Goal: Information Seeking & Learning: Learn about a topic

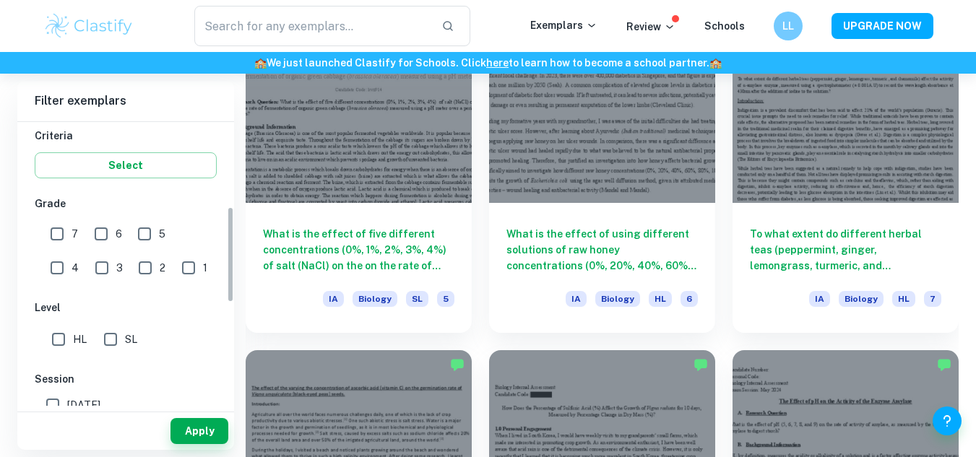
scroll to position [249, 0]
click at [64, 338] on input "HL" at bounding box center [58, 339] width 29 height 29
checkbox input "true"
click at [209, 429] on button "Apply" at bounding box center [200, 431] width 58 height 26
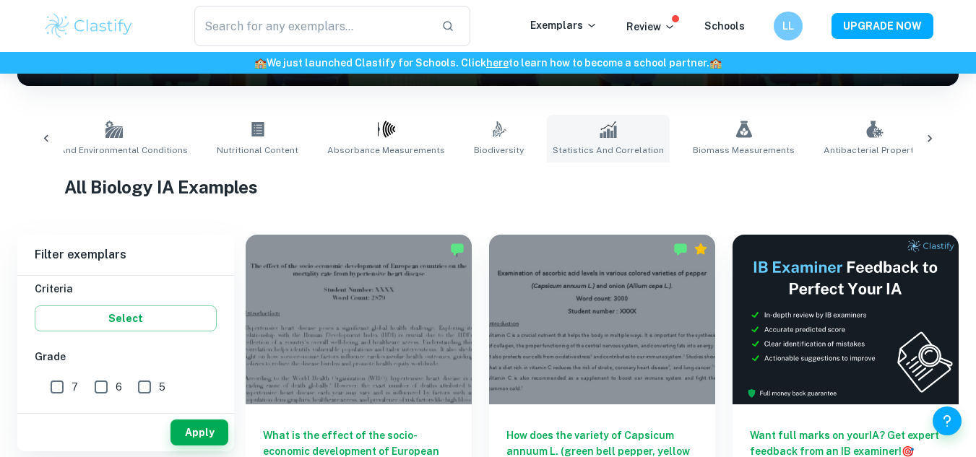
scroll to position [0, 823]
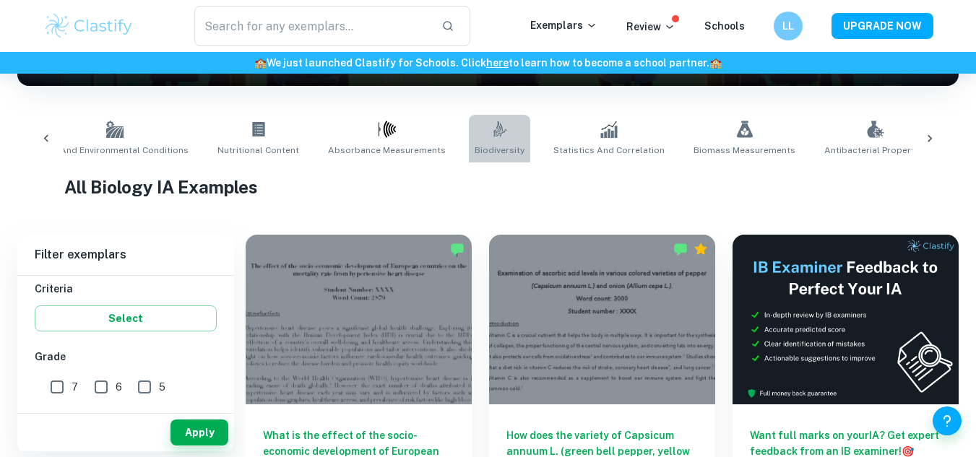
click at [494, 124] on icon at bounding box center [498, 129] width 9 height 16
type input "Biodiversity"
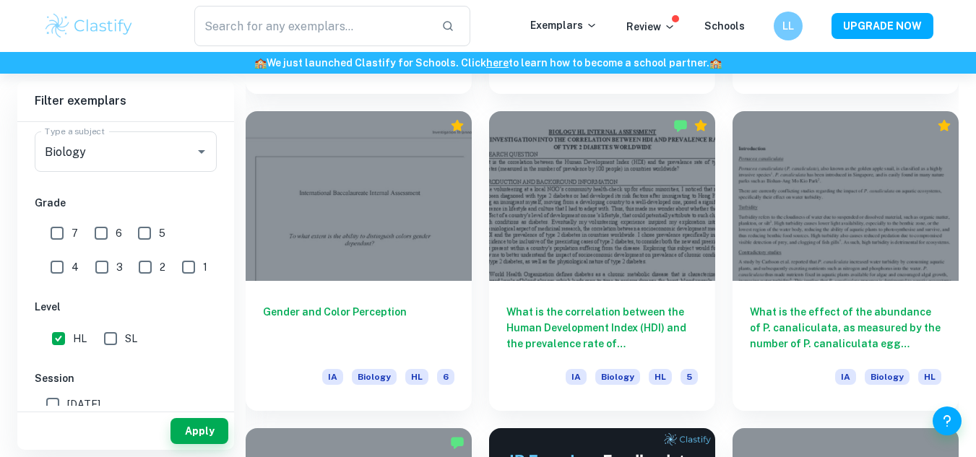
scroll to position [3546, 0]
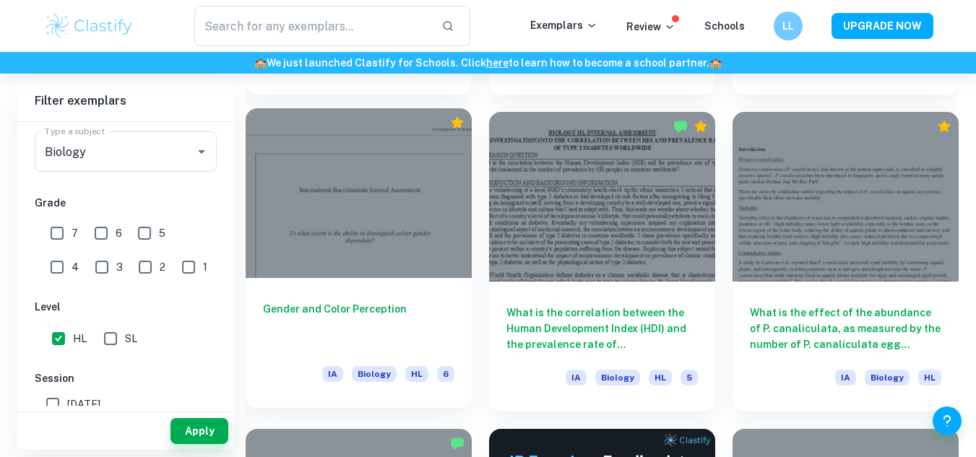
click at [438, 235] on div at bounding box center [359, 193] width 226 height 170
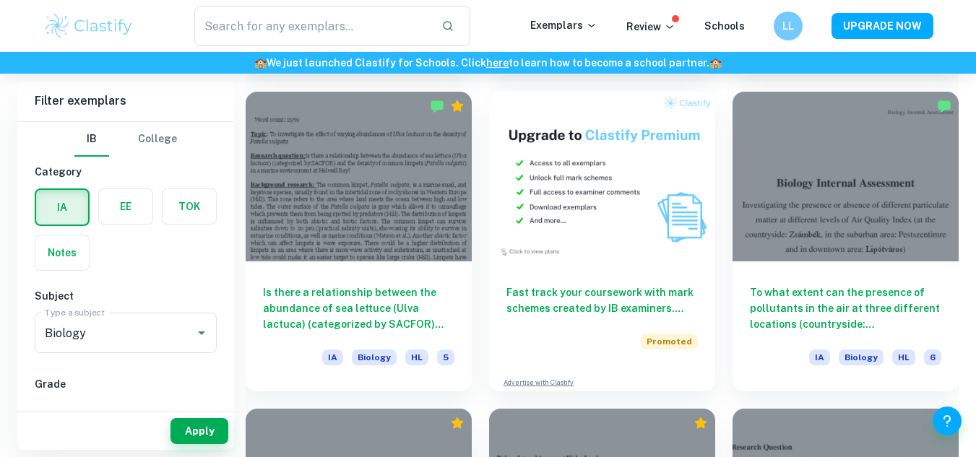
scroll to position [2616, 0]
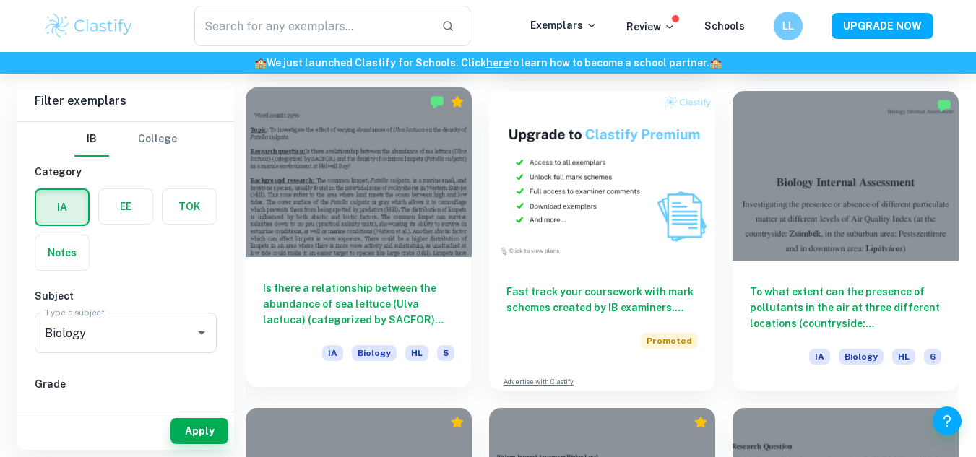
click at [408, 305] on h6 "Is there a relationship between the abundance of sea lettuce (Ulva lactuca) (ca…" at bounding box center [359, 304] width 192 height 48
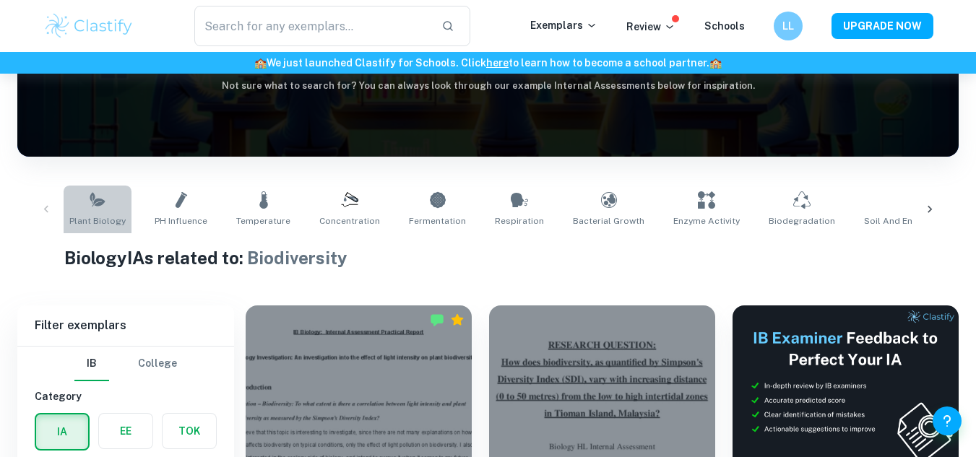
click at [105, 205] on link "Plant Biology" at bounding box center [98, 210] width 68 height 48
type input "Plant Biology"
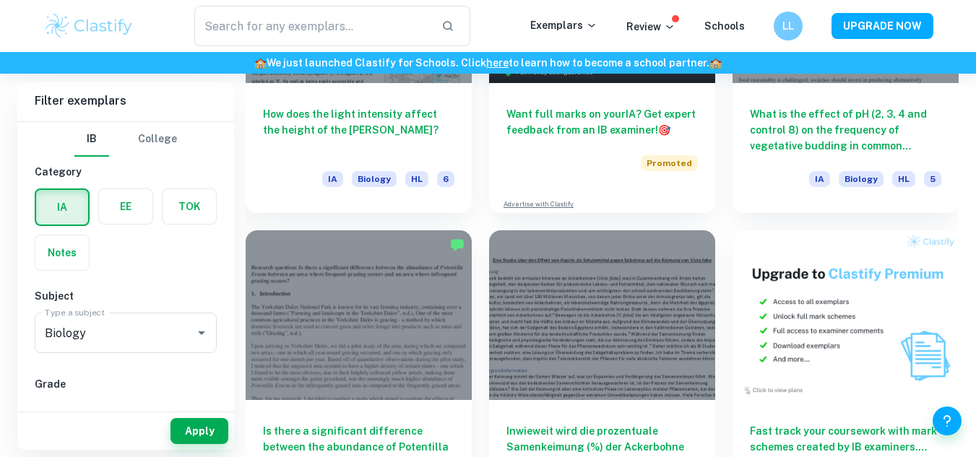
scroll to position [3947, 0]
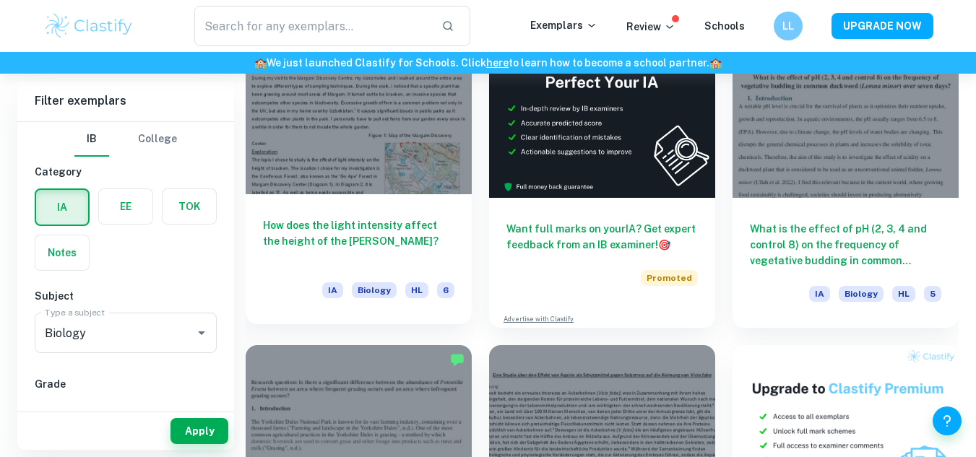
click at [417, 220] on h6 "How does the light intensity affect the height of the bracken?" at bounding box center [359, 242] width 192 height 48
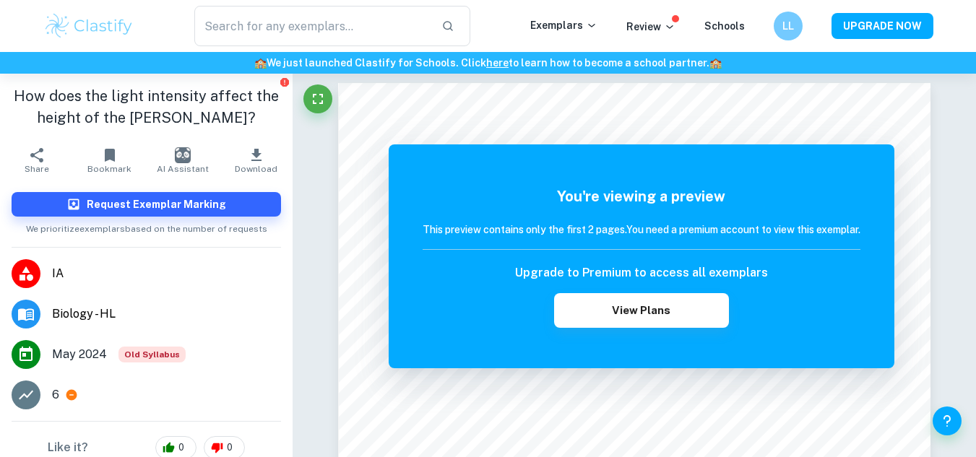
scroll to position [6, 0]
click at [248, 153] on icon "button" at bounding box center [256, 155] width 17 height 17
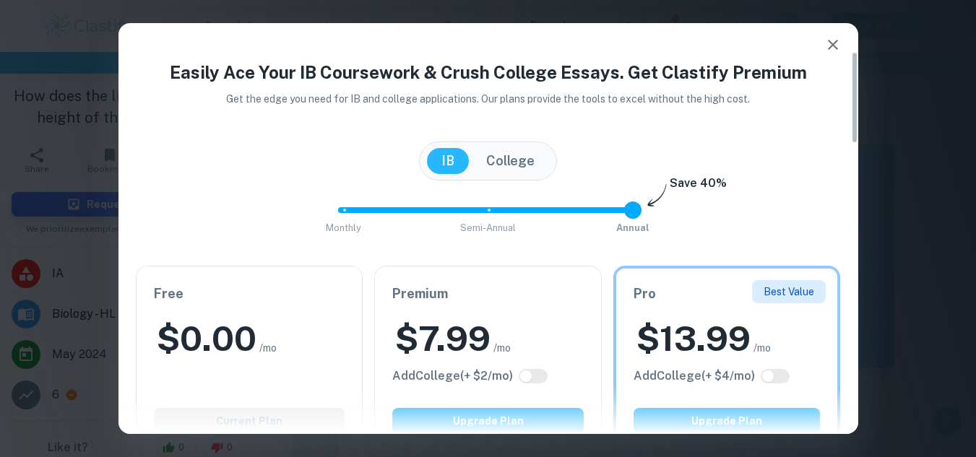
scroll to position [169, 0]
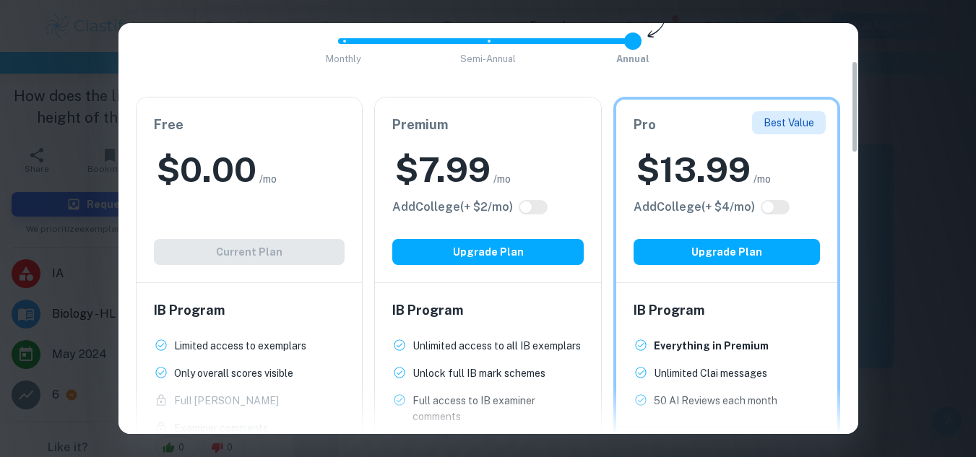
click at [914, 95] on div "Easily Ace Your IB Coursework & Crush College Essays. Get Clastify Premium Get …" at bounding box center [488, 228] width 976 height 457
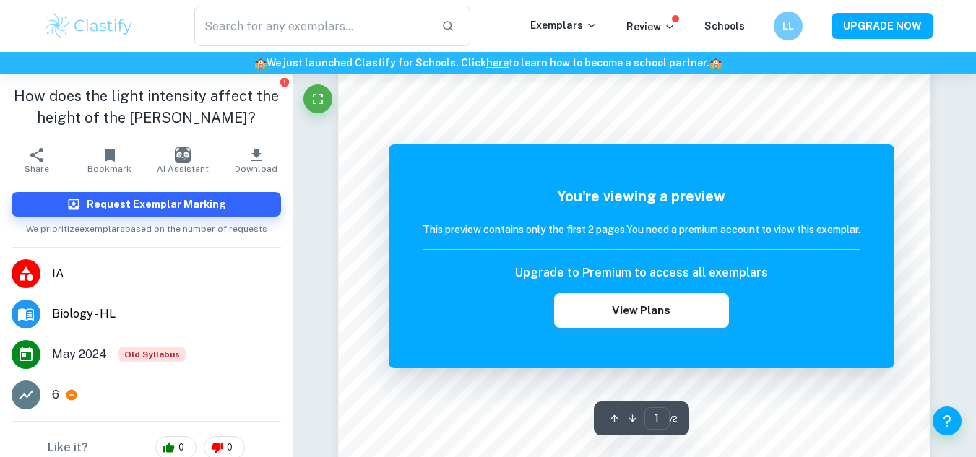
scroll to position [0, 0]
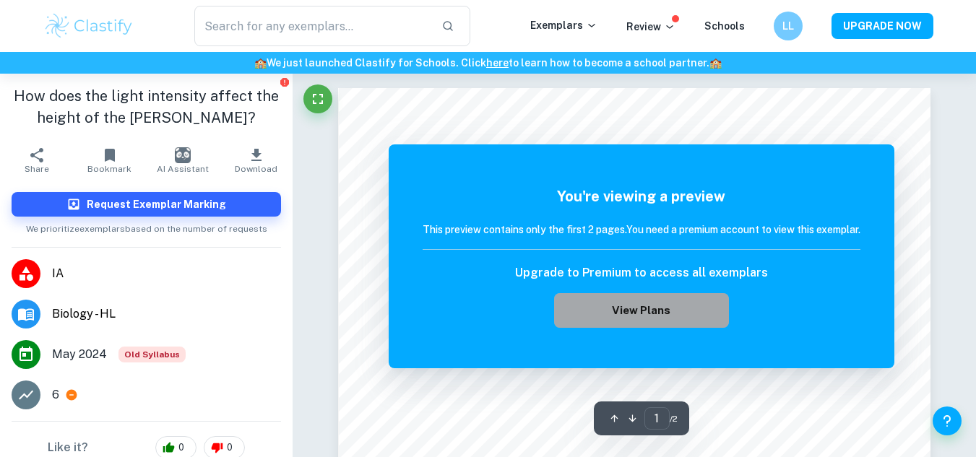
click at [708, 308] on button "View Plans" at bounding box center [641, 310] width 175 height 35
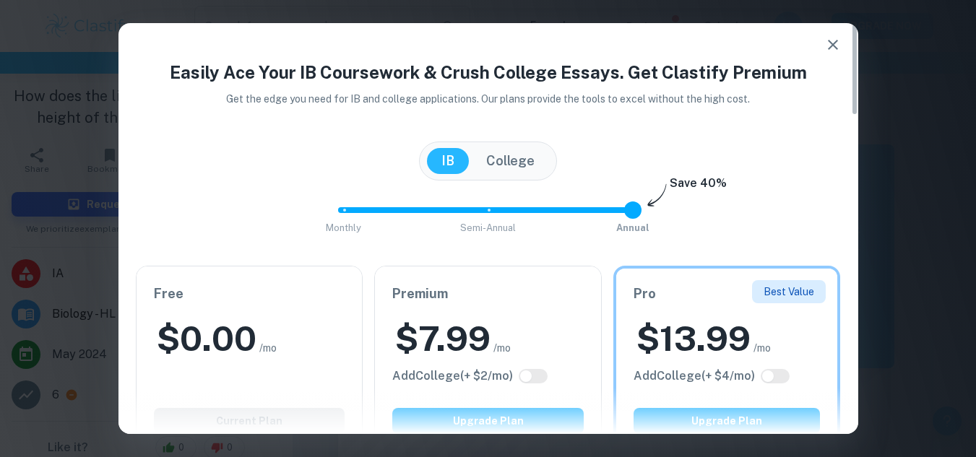
click at [845, 48] on button "button" at bounding box center [833, 44] width 29 height 29
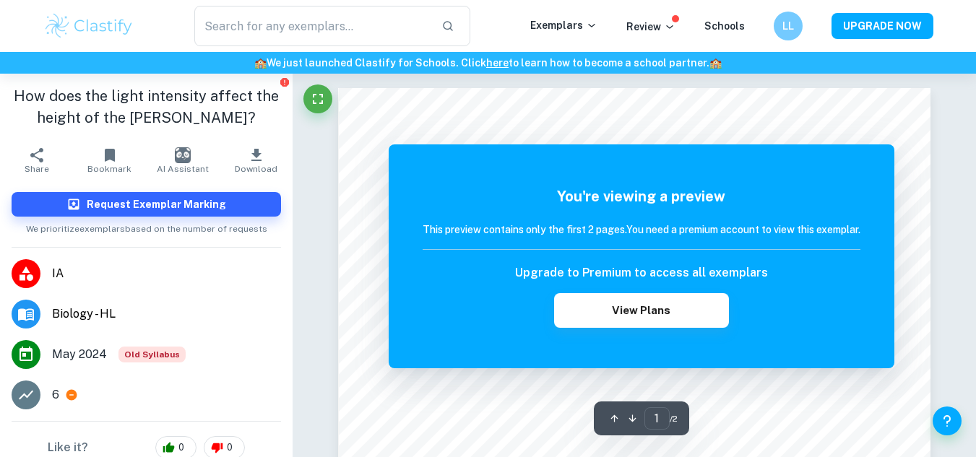
click at [619, 418] on icon "button" at bounding box center [614, 418] width 11 height 11
click at [631, 419] on icon "button" at bounding box center [632, 418] width 11 height 11
click at [305, 98] on button "Fullscreen" at bounding box center [318, 99] width 29 height 29
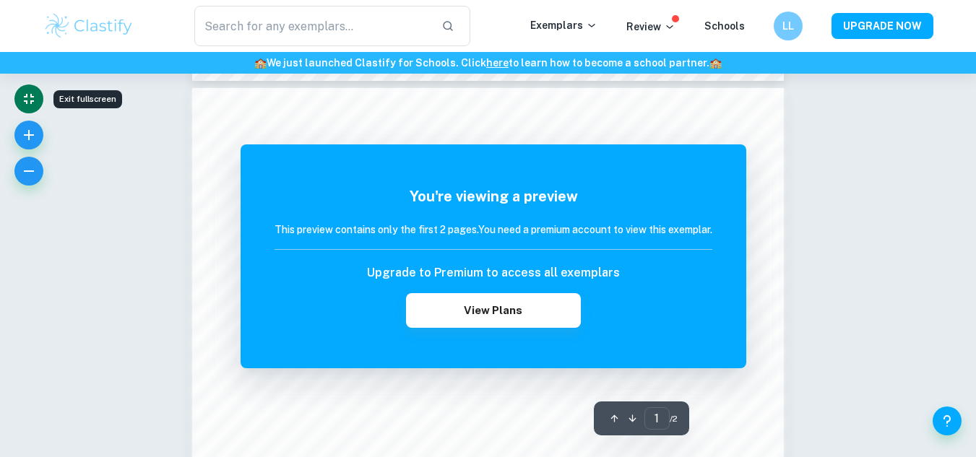
click at [29, 96] on icon "Exit fullscreen" at bounding box center [28, 98] width 17 height 17
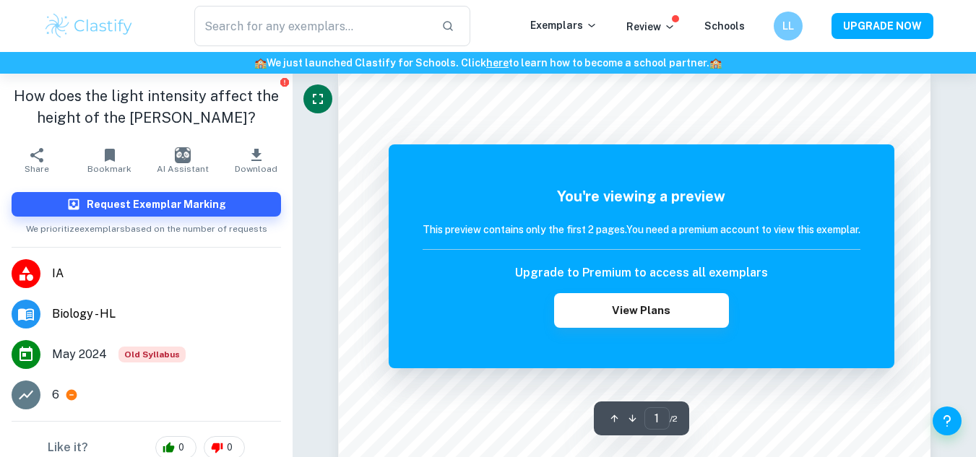
scroll to position [0, 0]
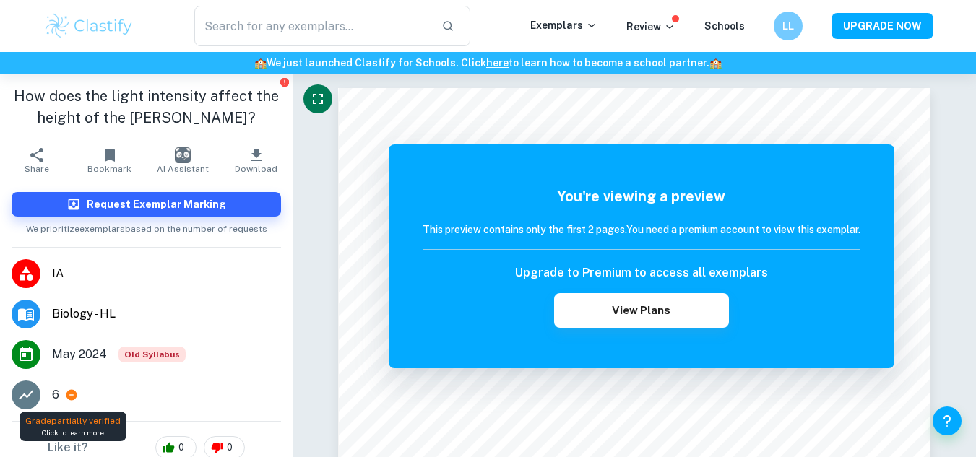
click at [69, 397] on icon at bounding box center [71, 395] width 11 height 11
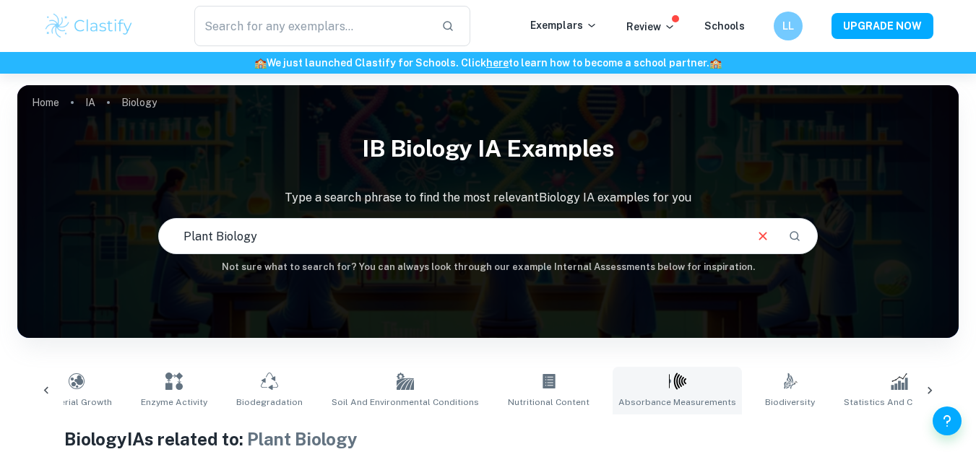
scroll to position [0, 533]
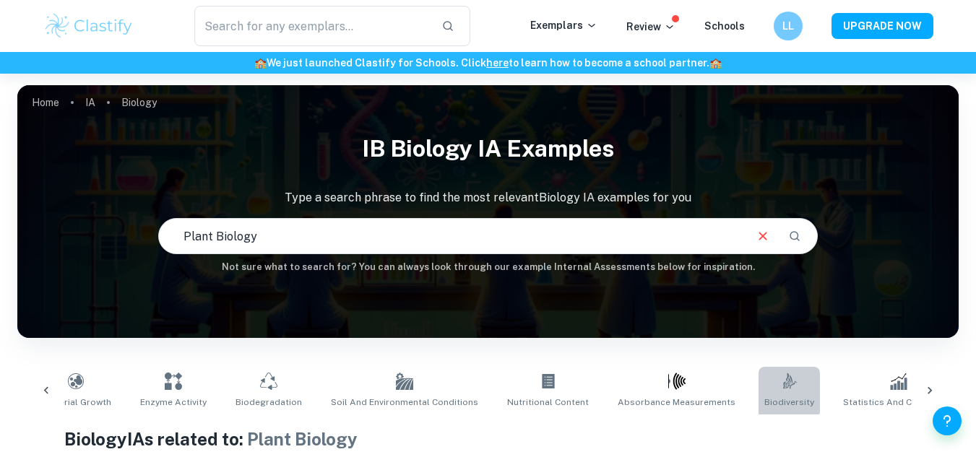
click at [759, 390] on link ".biodiversity_svg__aa6b3b50-48e0-424a-ba62-957e11230d50{fill:none;stroke:#000;s…" at bounding box center [789, 391] width 61 height 48
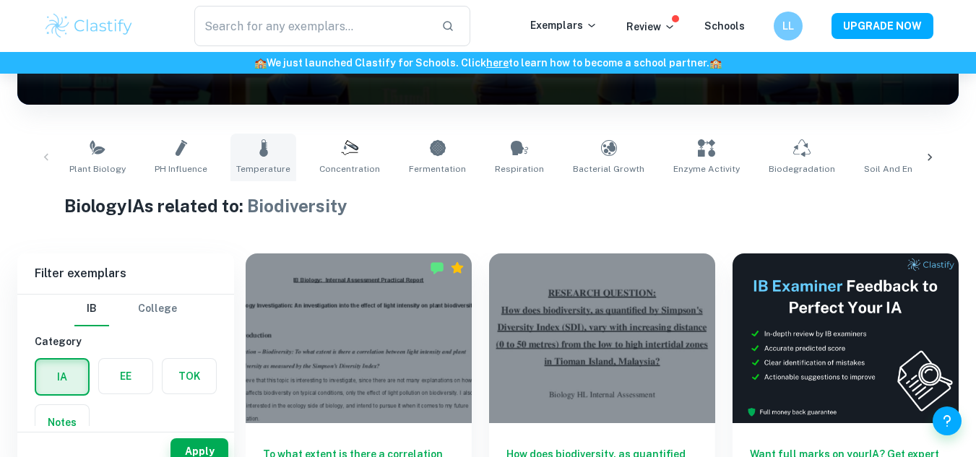
scroll to position [236, 0]
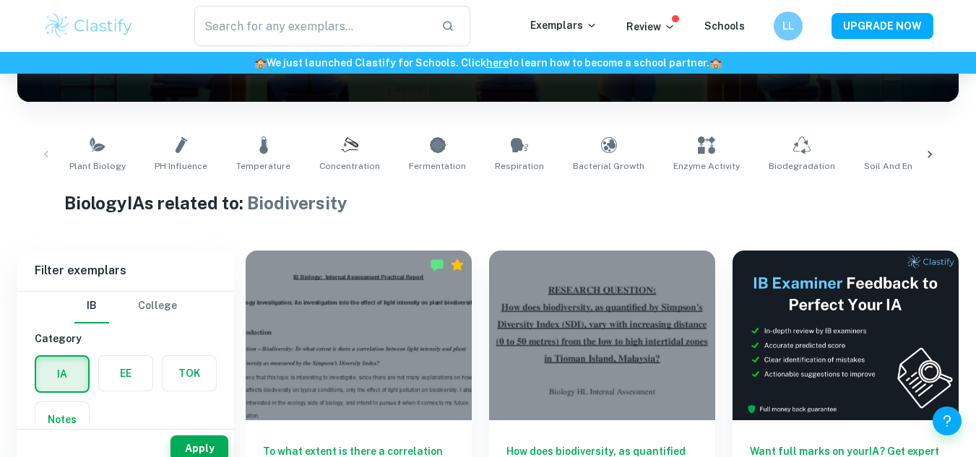
click at [40, 155] on div "Plant Biology pH Influence Temperature Concentration Fermentation Respiration B…" at bounding box center [488, 155] width 919 height 48
click at [95, 212] on h1 "Biology IAs related to: Biodiversity" at bounding box center [488, 203] width 848 height 26
drag, startPoint x: 96, startPoint y: 179, endPoint x: 185, endPoint y: 158, distance: 91.2
click at [185, 158] on div "Plant Biology pH Influence Temperature Concentration Fermentation Respiration B…" at bounding box center [488, 154] width 942 height 71
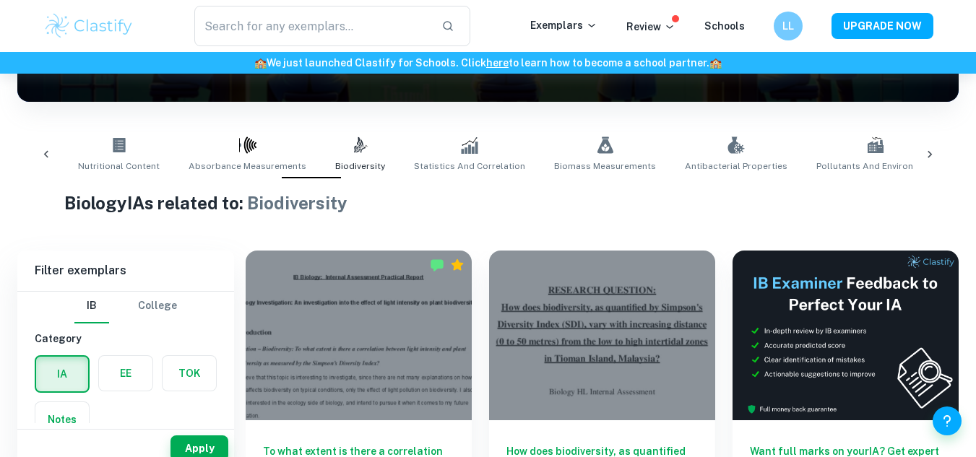
scroll to position [0, 962]
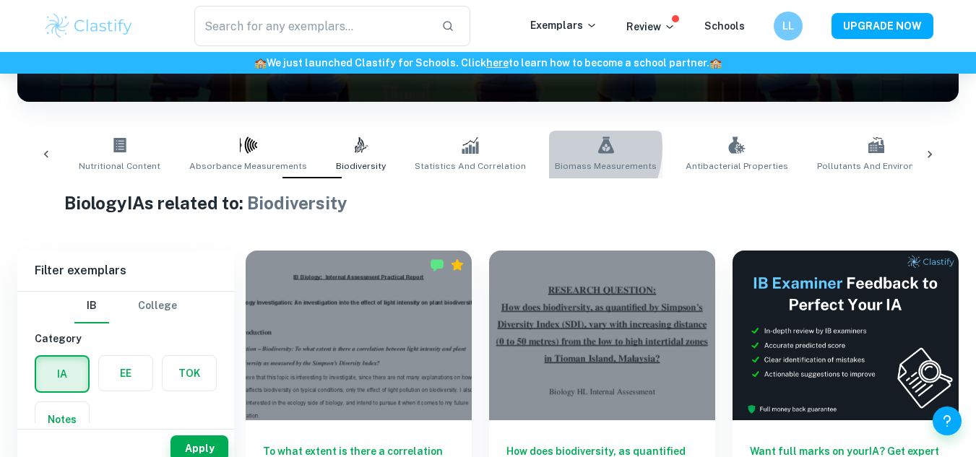
click at [549, 148] on link "Biomass Measurements" at bounding box center [605, 155] width 113 height 48
type input "Biomass Measurements"
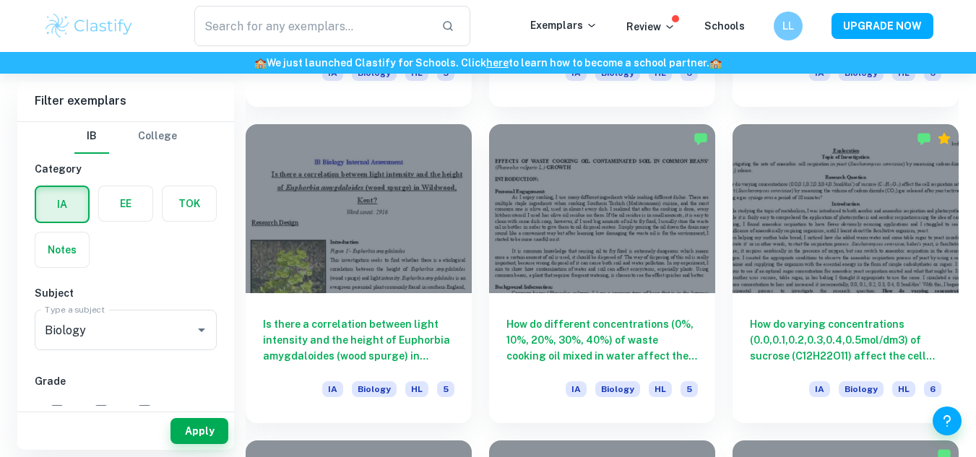
scroll to position [3220, 0]
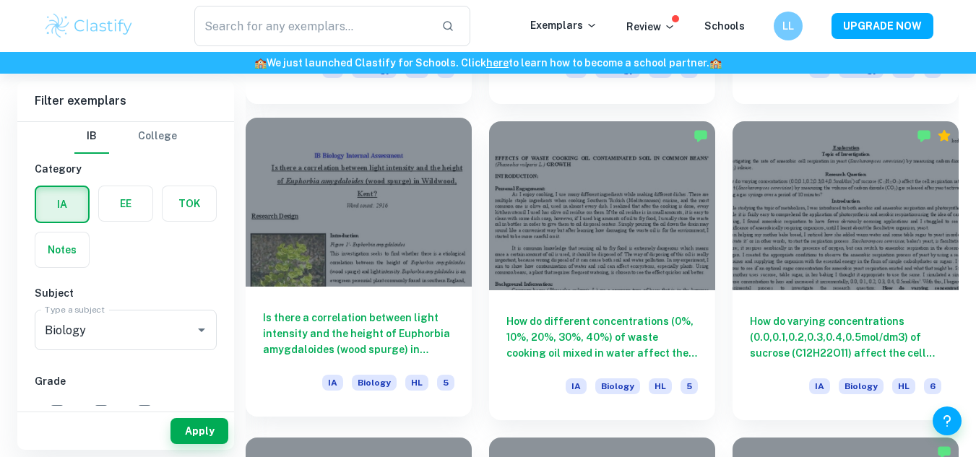
click at [444, 261] on div at bounding box center [359, 203] width 226 height 170
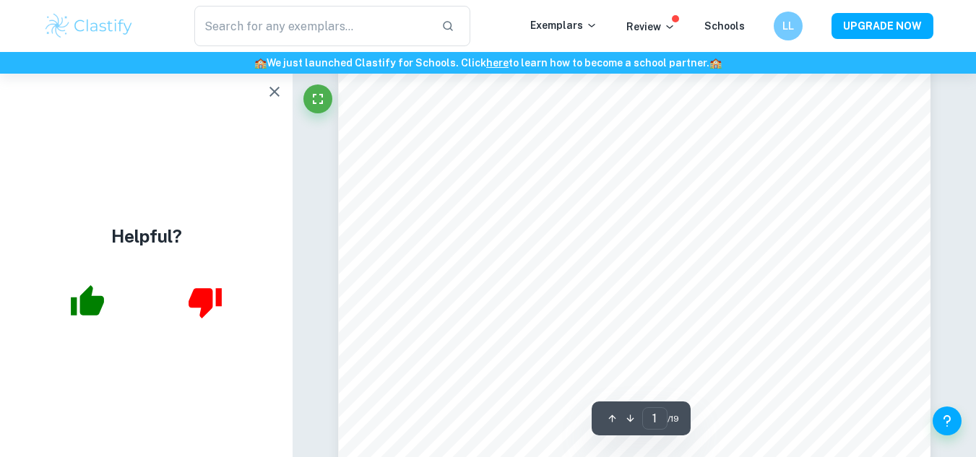
scroll to position [289, 0]
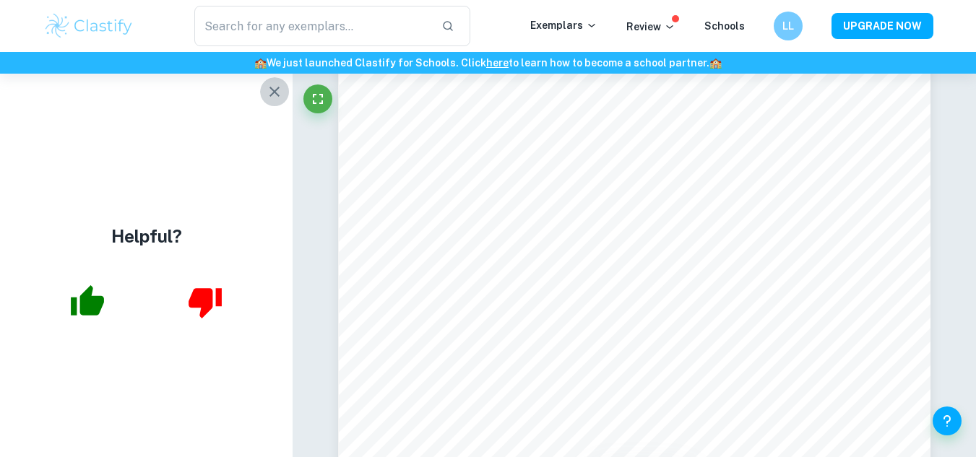
click at [278, 88] on icon "button" at bounding box center [275, 92] width 10 height 10
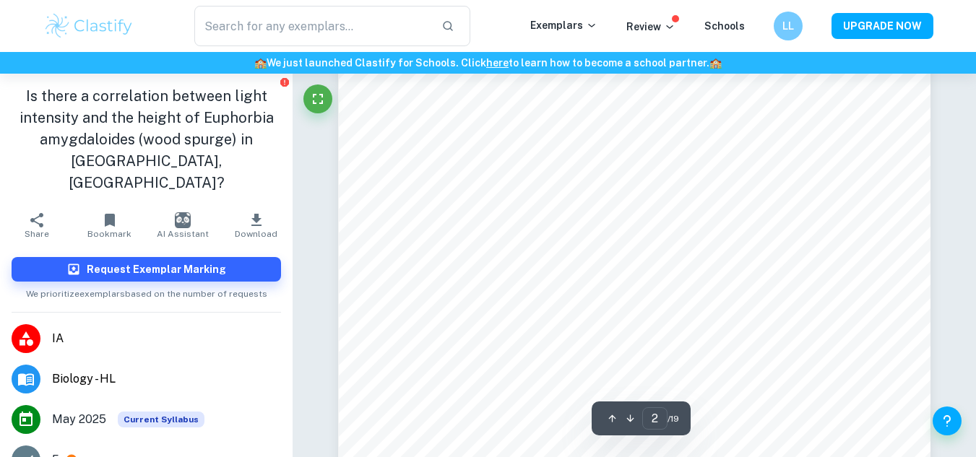
scroll to position [1297, 0]
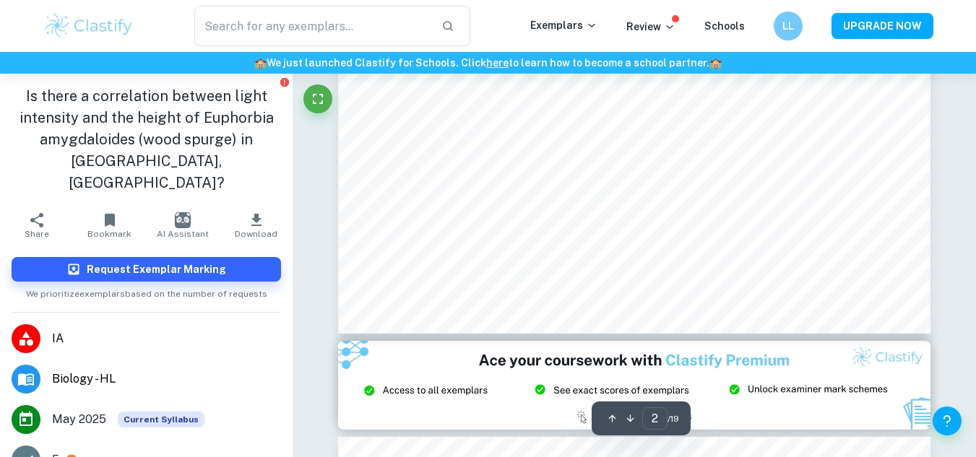
type input "3"
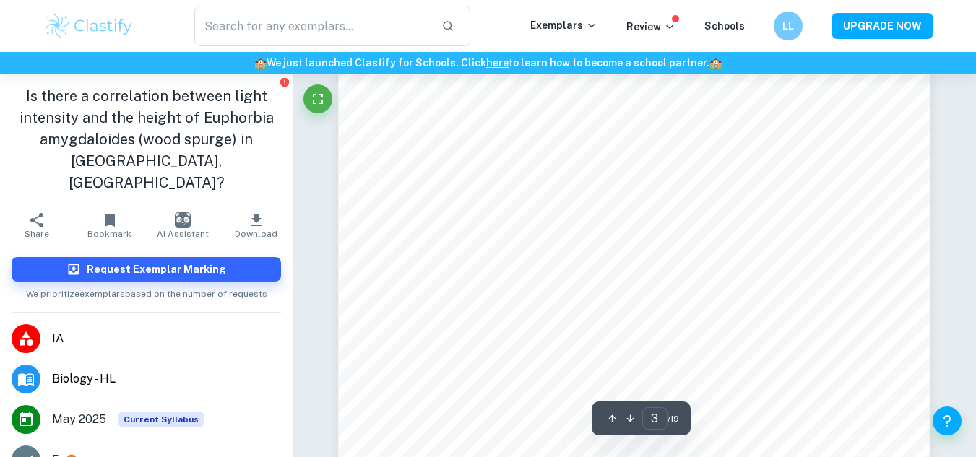
scroll to position [2005, 0]
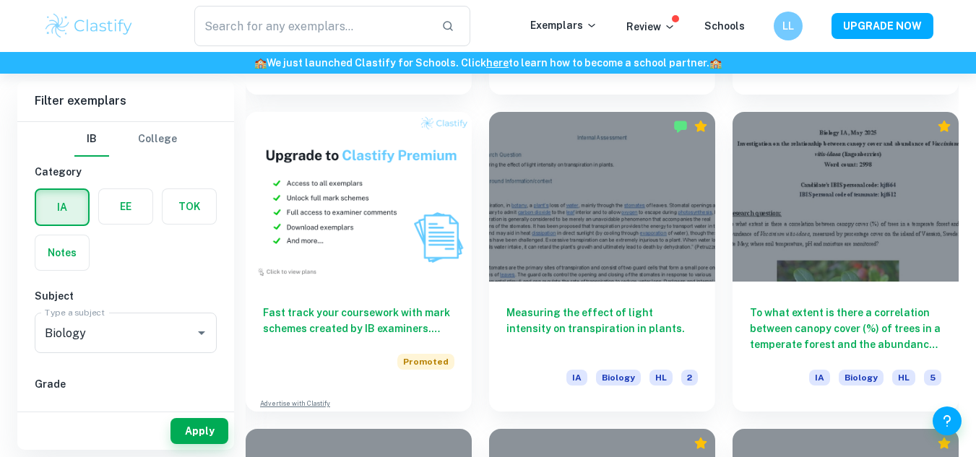
scroll to position [1008, 0]
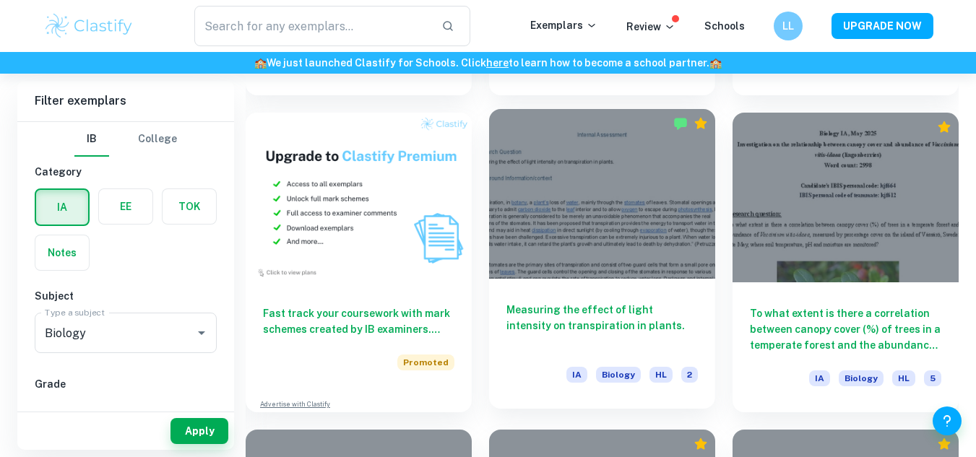
click at [641, 223] on div at bounding box center [602, 194] width 226 height 170
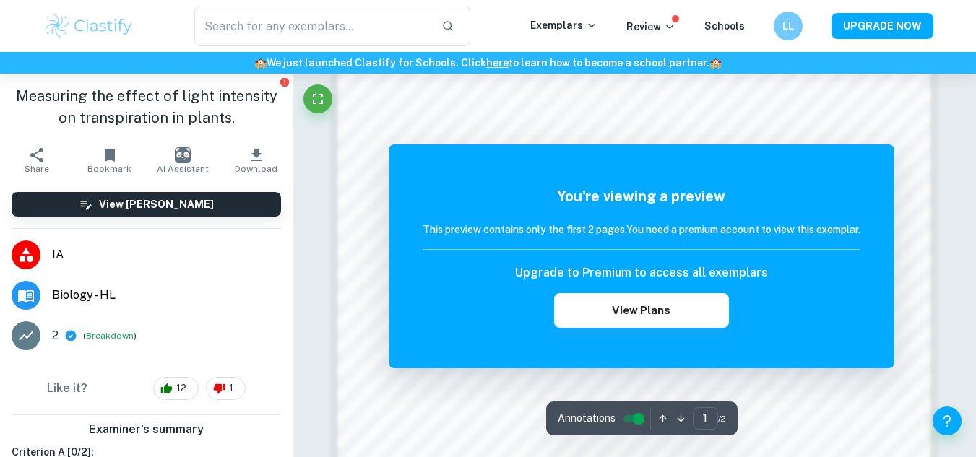
scroll to position [818, 0]
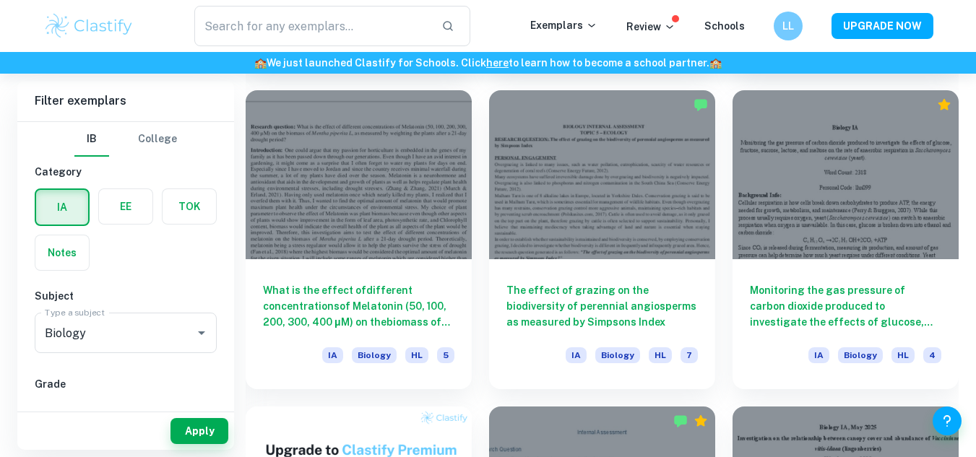
scroll to position [708, 0]
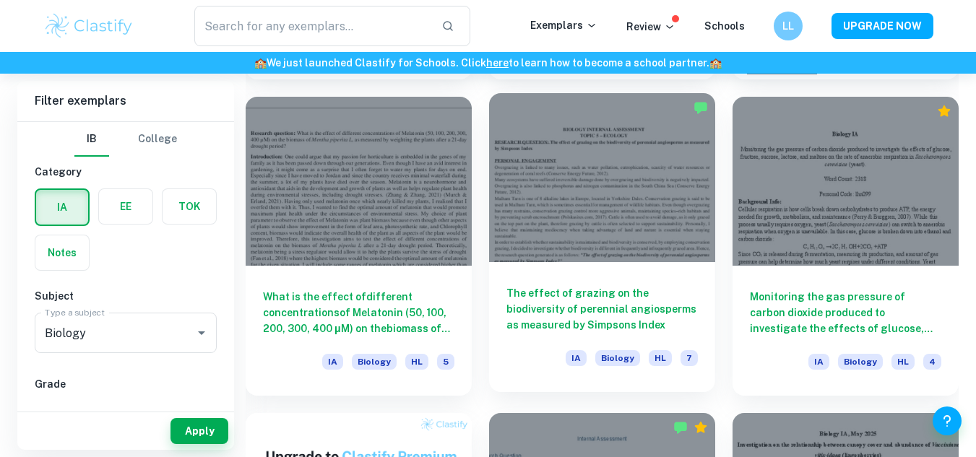
click at [554, 241] on div at bounding box center [602, 178] width 226 height 170
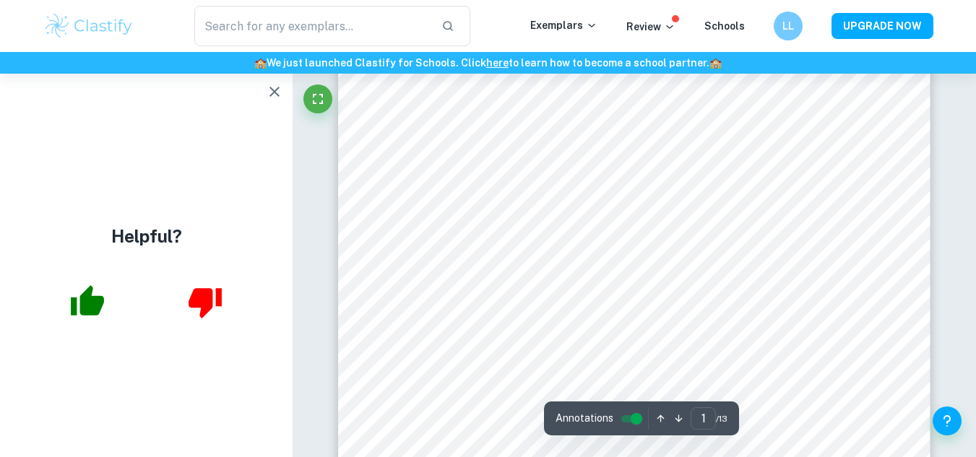
scroll to position [55, 0]
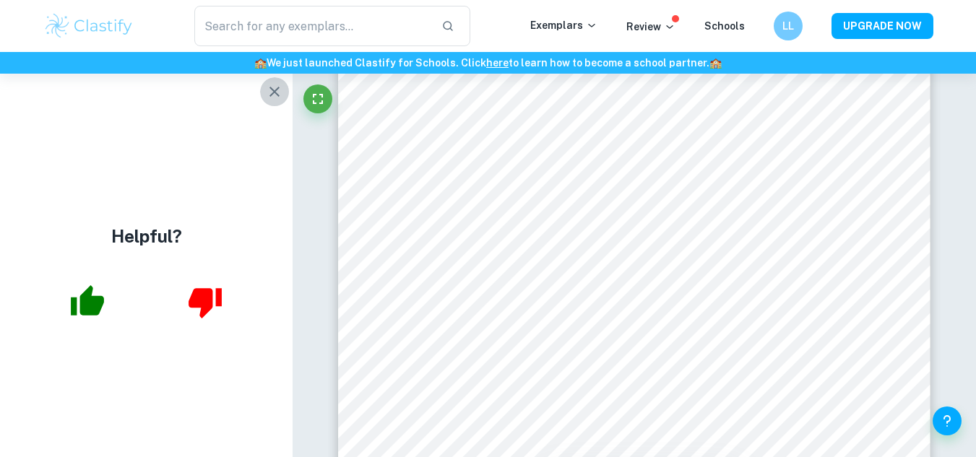
click at [280, 89] on icon "button" at bounding box center [274, 91] width 17 height 17
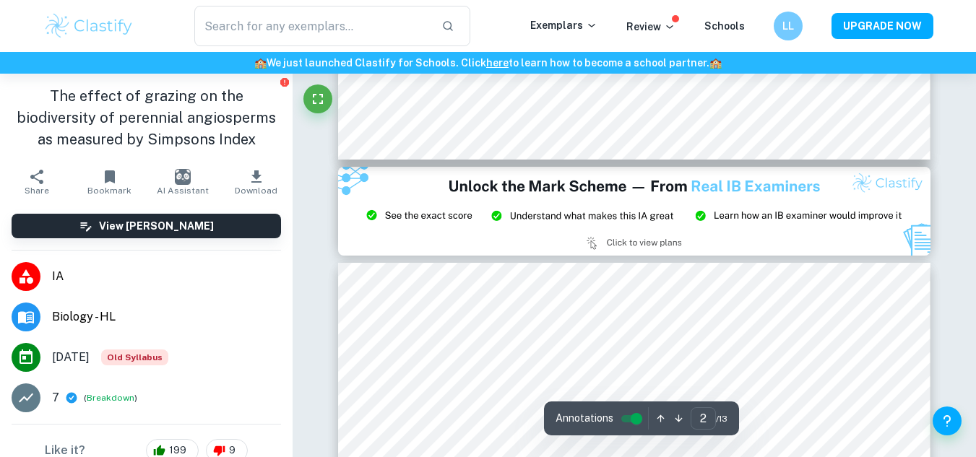
type input "3"
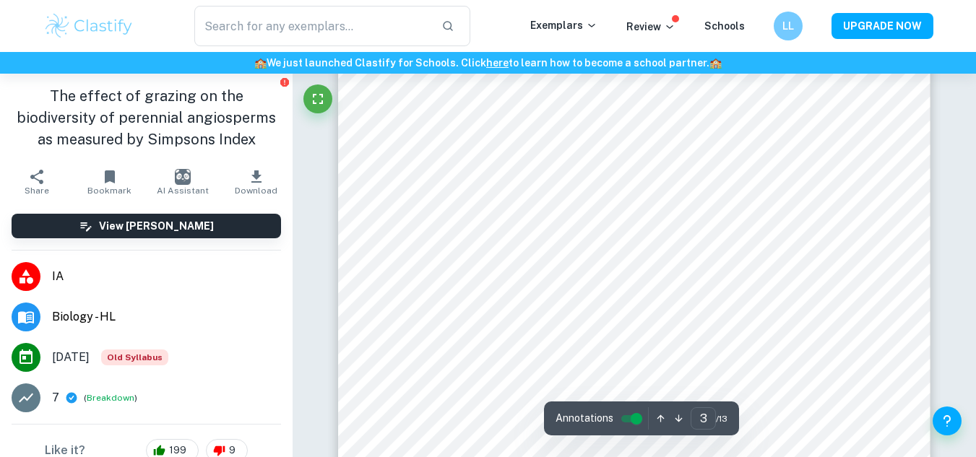
scroll to position [2131, 0]
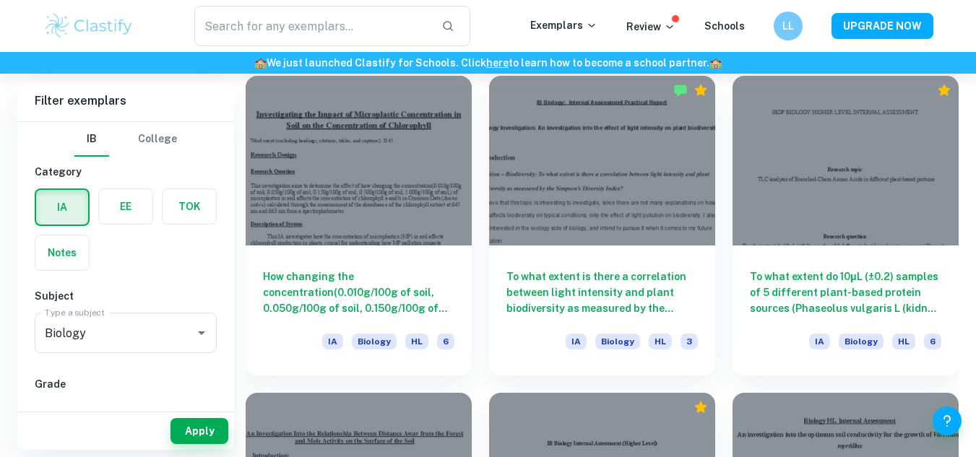
scroll to position [1679, 0]
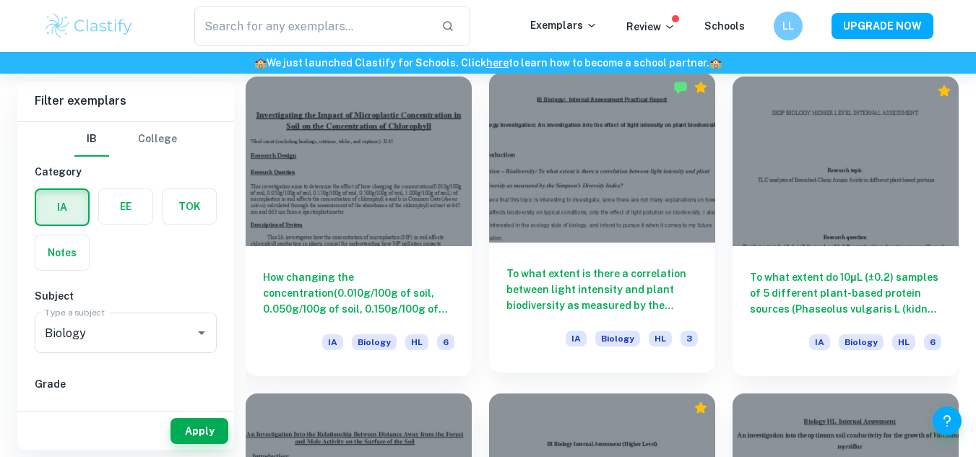
click at [551, 288] on h6 "To what extent is there a correlation between light intensity and plant biodive…" at bounding box center [603, 290] width 192 height 48
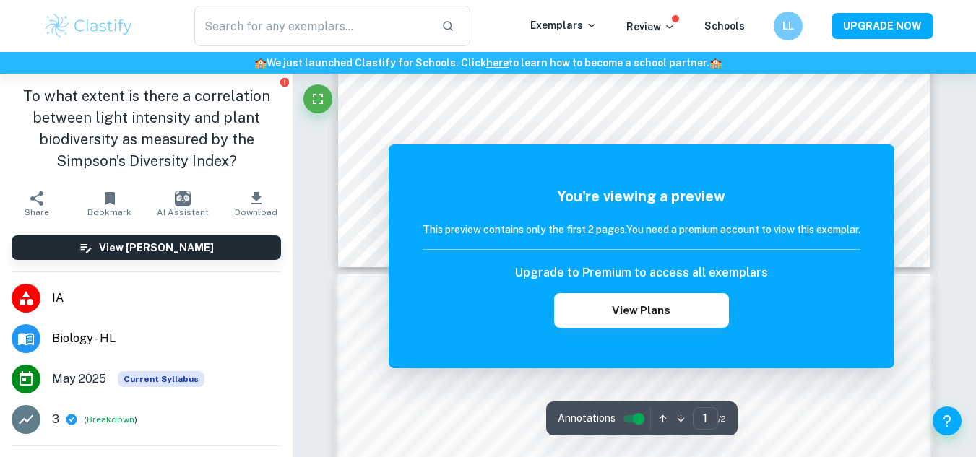
scroll to position [588, 0]
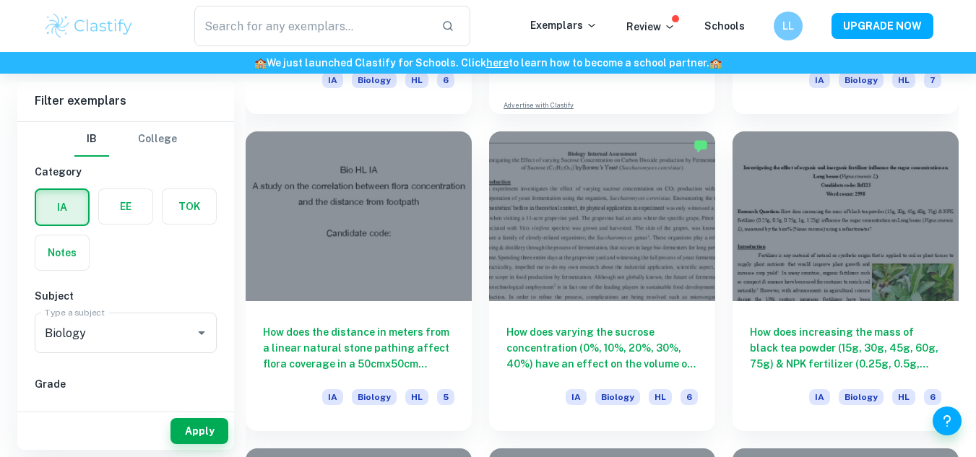
scroll to position [2893, 0]
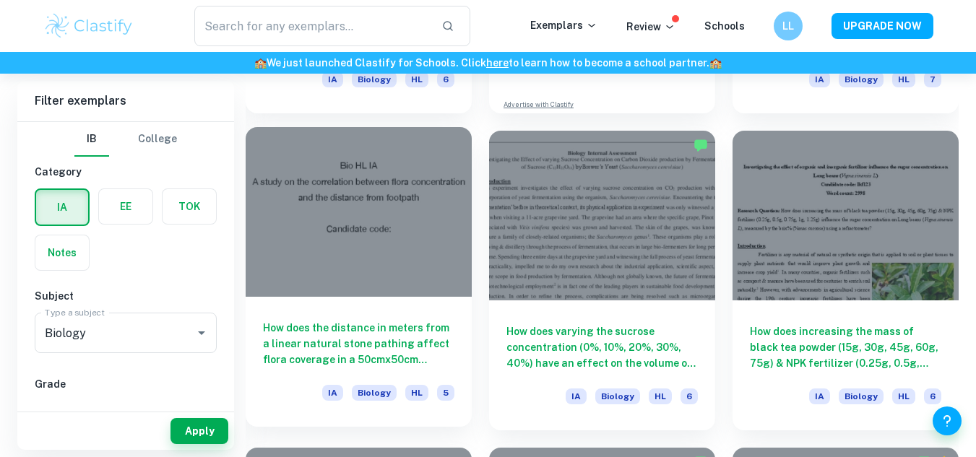
click at [336, 228] on div at bounding box center [359, 212] width 226 height 170
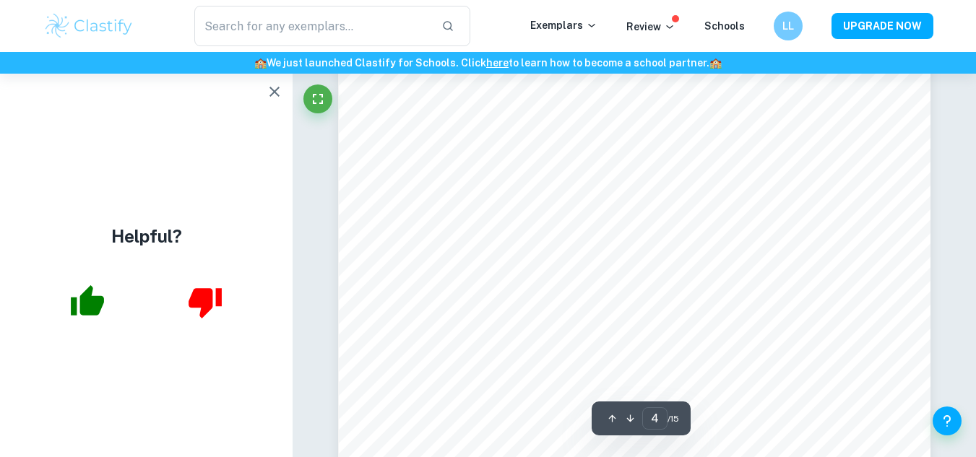
scroll to position [2600, 0]
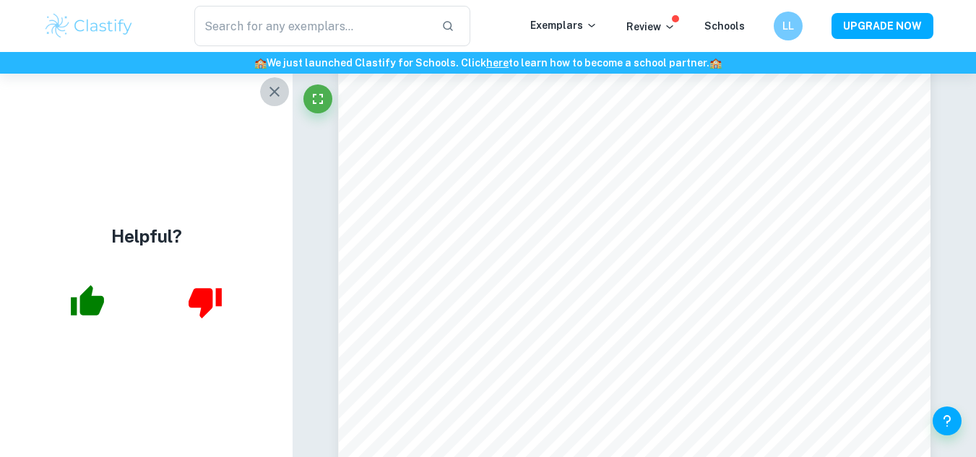
click at [275, 91] on icon "button" at bounding box center [275, 92] width 10 height 10
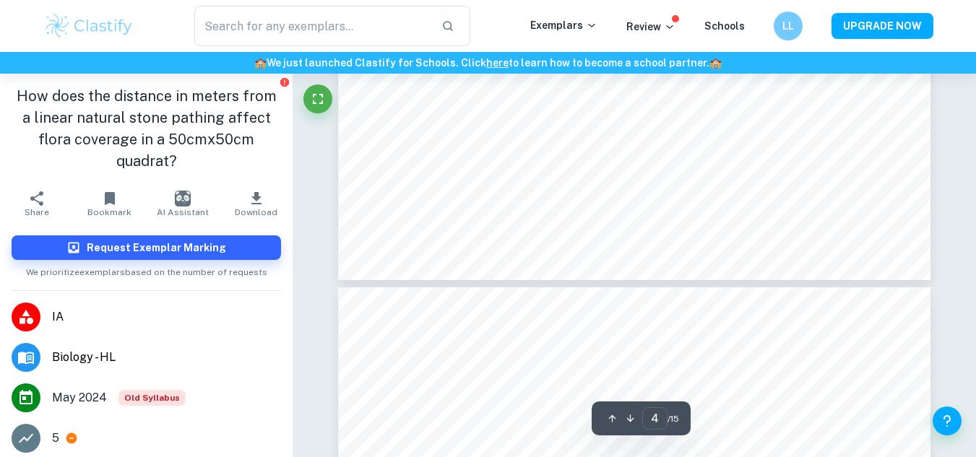
scroll to position [3085, 0]
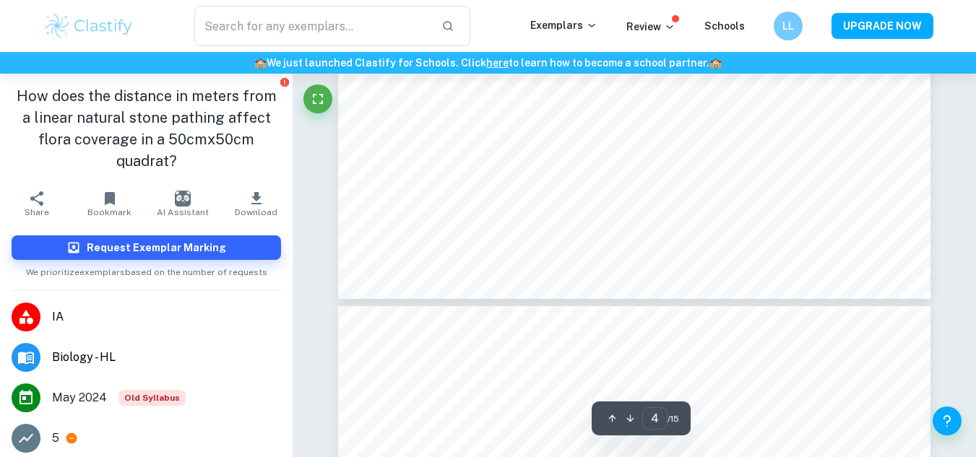
type input "5"
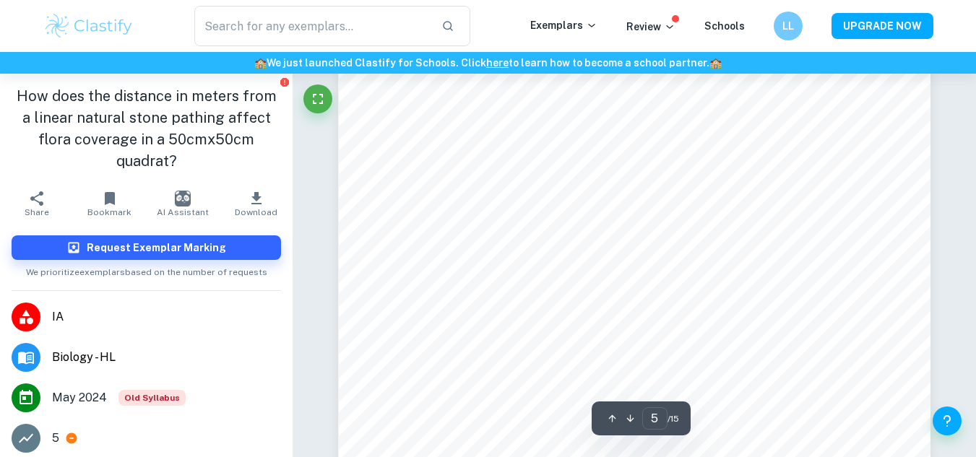
scroll to position [3366, 0]
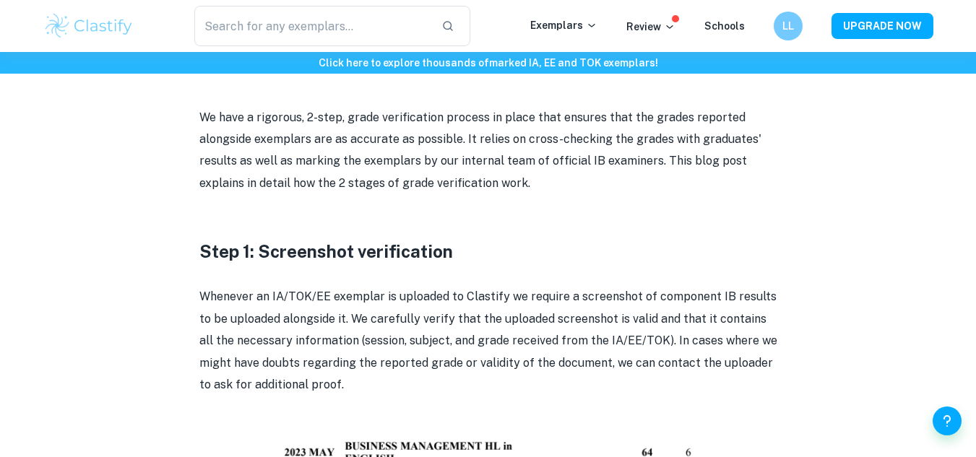
scroll to position [596, 0]
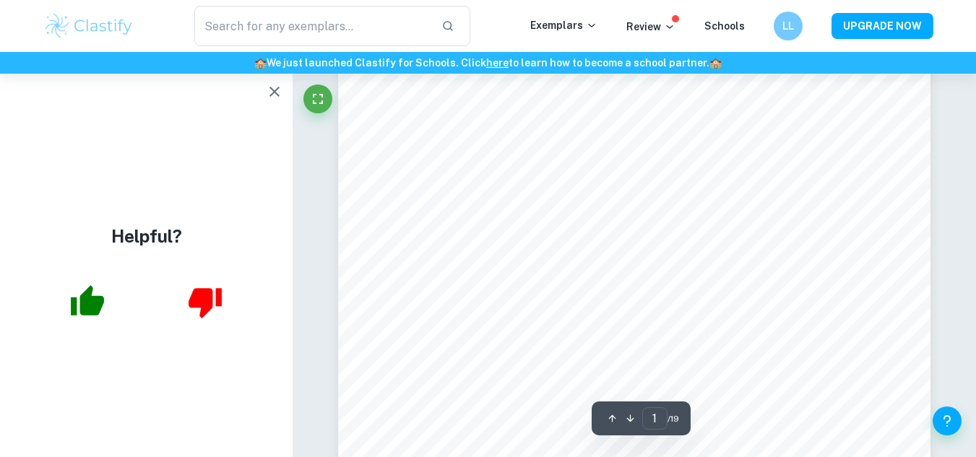
scroll to position [110, 0]
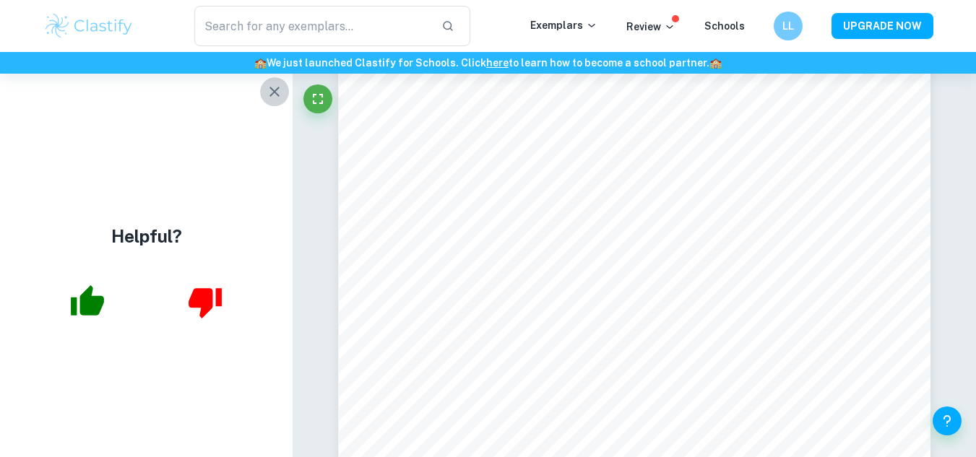
click at [272, 86] on icon "button" at bounding box center [274, 91] width 17 height 17
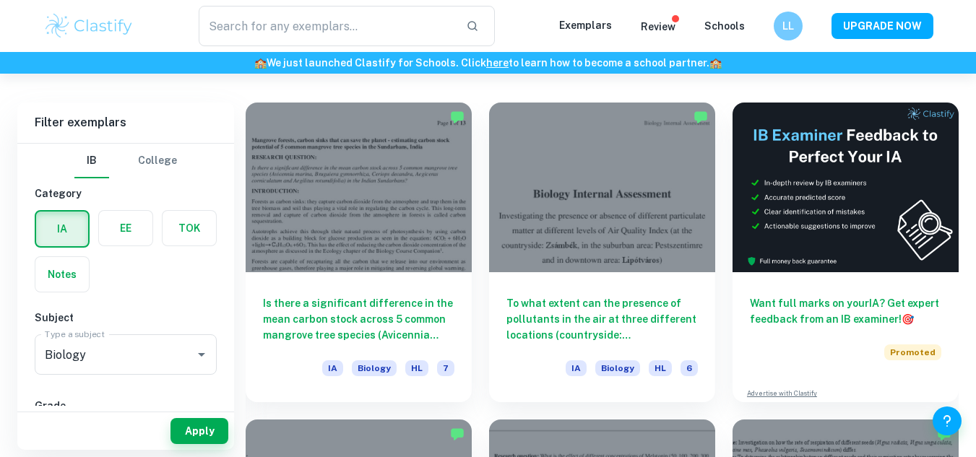
drag, startPoint x: 0, startPoint y: 0, endPoint x: 322, endPoint y: 2, distance: 322.3
click at [322, 2] on div "​ Exemplars Review Schools LL UPGRADE NOW" at bounding box center [488, 26] width 976 height 52
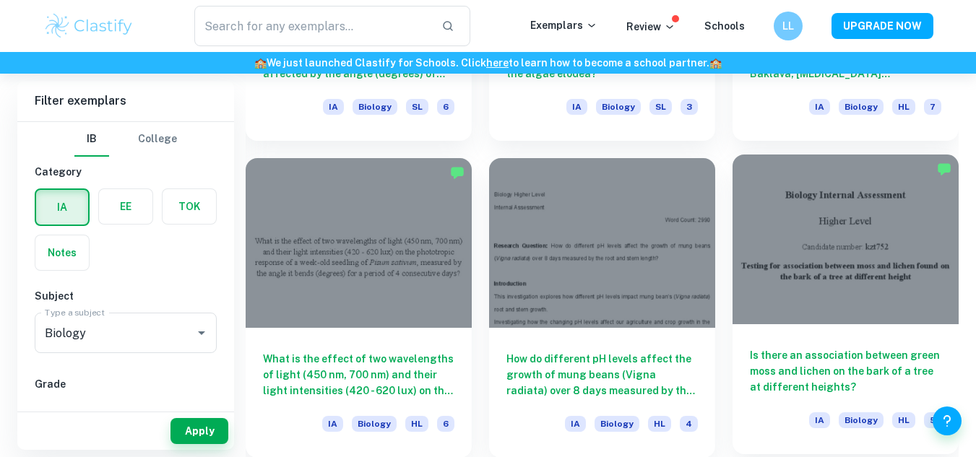
scroll to position [6987, 0]
click at [848, 338] on div "Is there an association between green moss and lichen on the bark of a tree at …" at bounding box center [846, 390] width 226 height 130
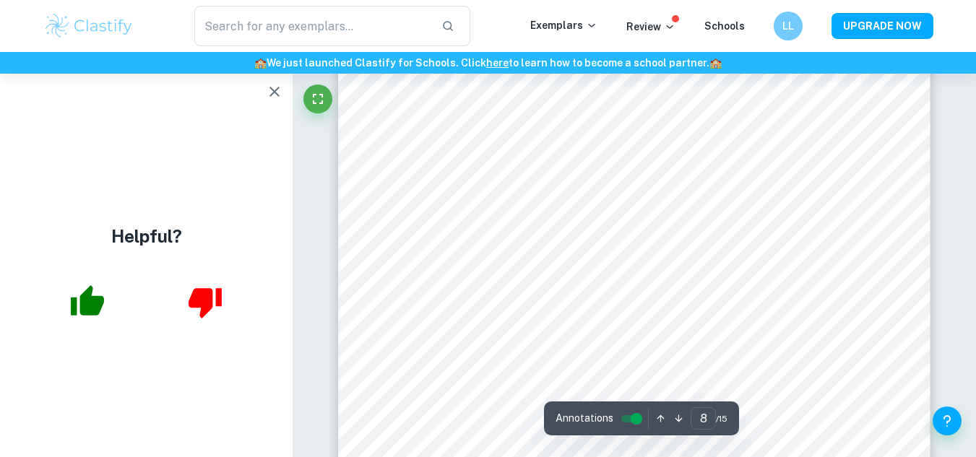
scroll to position [6622, 0]
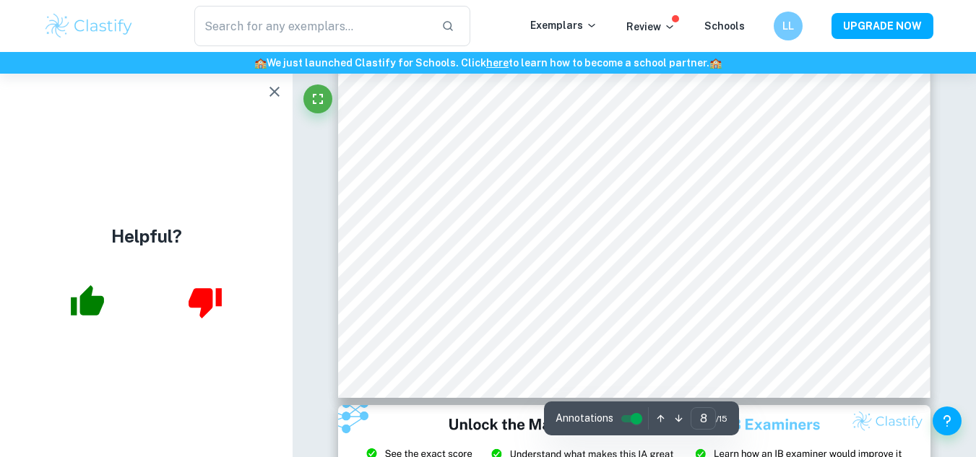
click at [275, 94] on icon "button" at bounding box center [274, 91] width 17 height 17
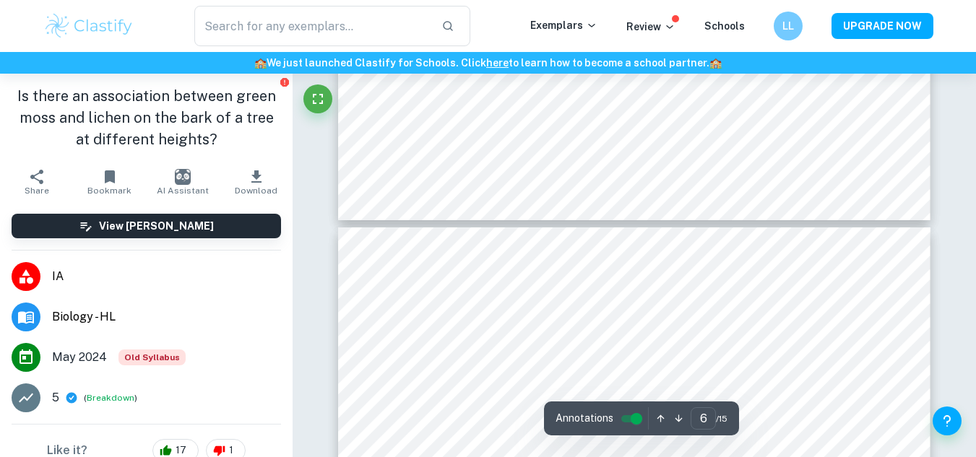
scroll to position [4339, 0]
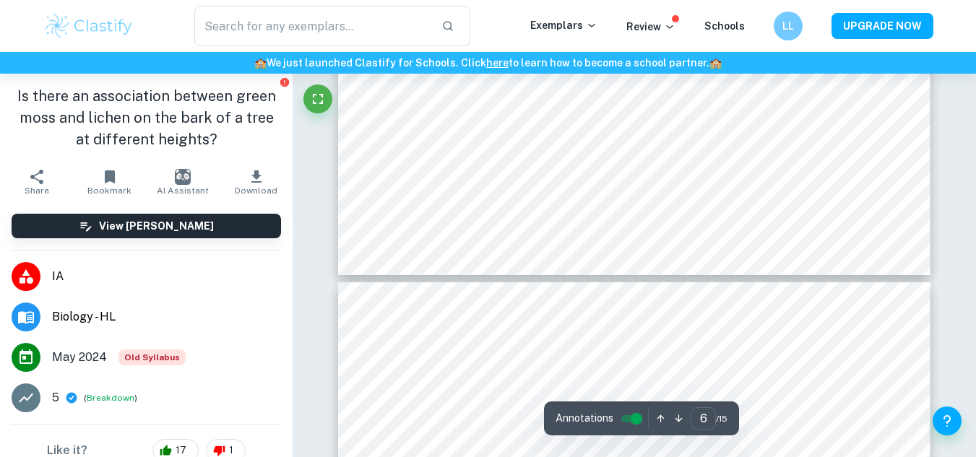
type input "5"
